Goal: Navigation & Orientation: Find specific page/section

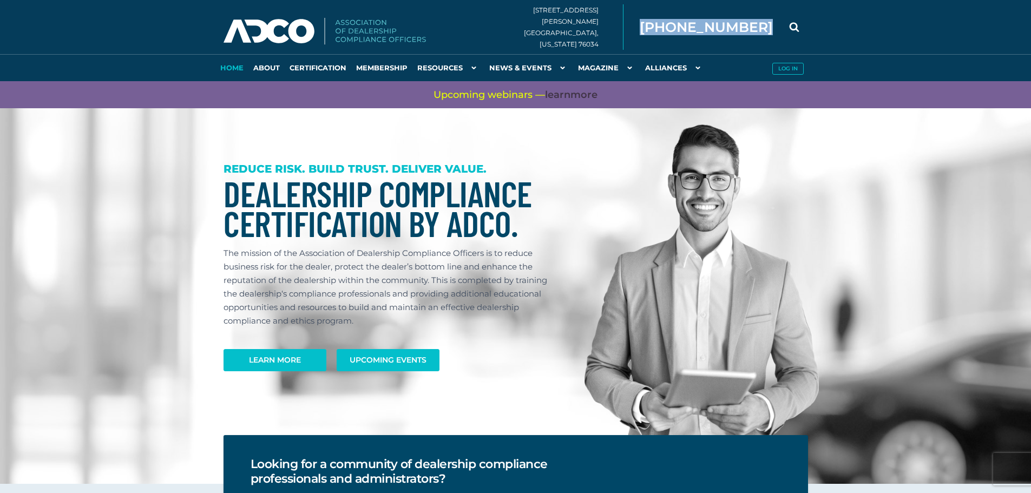
drag, startPoint x: 778, startPoint y: 25, endPoint x: 671, endPoint y: 28, distance: 106.6
click at [671, 28] on div "[STREET_ADDRESS][PERSON_NAME][US_STATE] [PHONE_NUMBER]" at bounding box center [670, 27] width 308 height 27
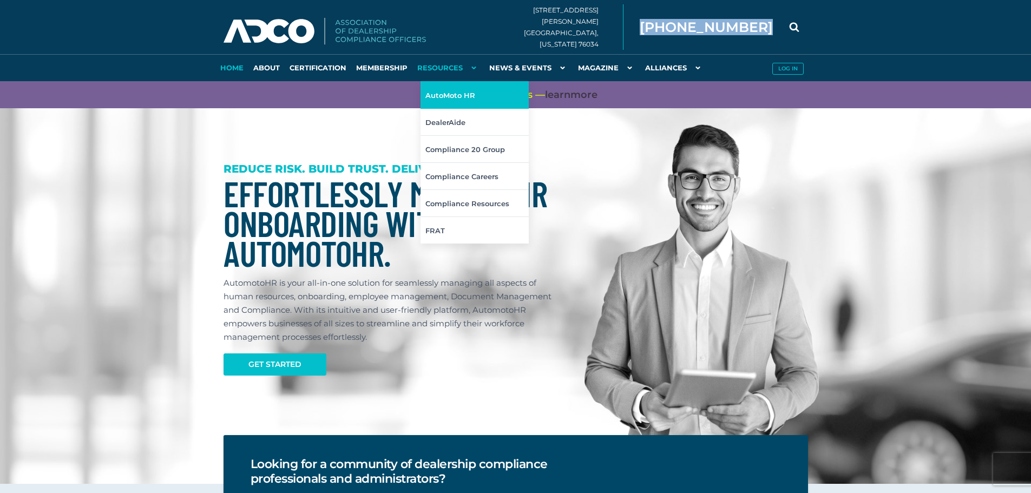
click at [464, 92] on link "AutoMoto HR" at bounding box center [474, 94] width 108 height 27
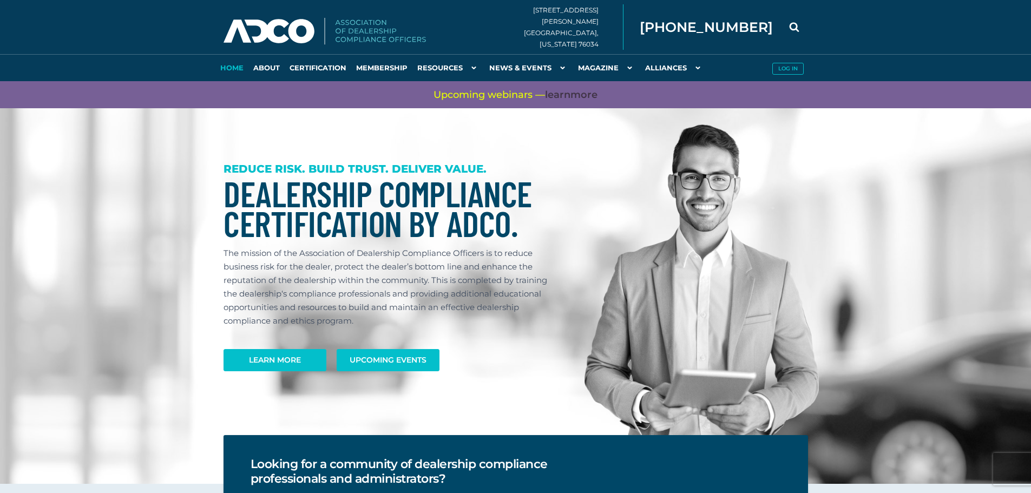
click at [265, 70] on link "About" at bounding box center [266, 67] width 36 height 27
